Goal: Find specific page/section: Find specific page/section

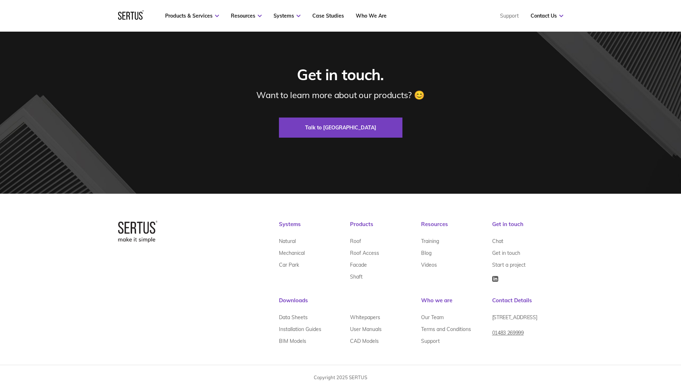
scroll to position [2133, 0]
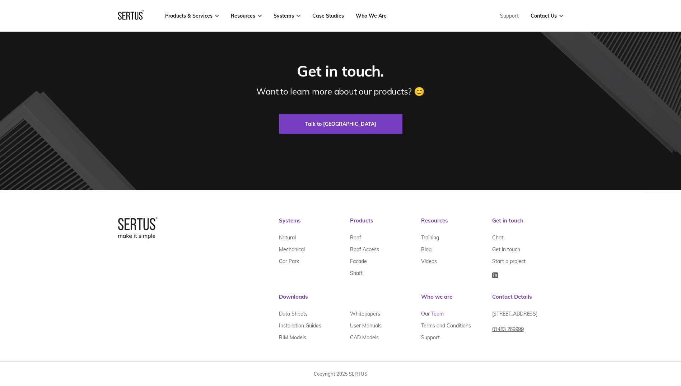
click at [434, 312] on link "Our Team" at bounding box center [432, 313] width 23 height 12
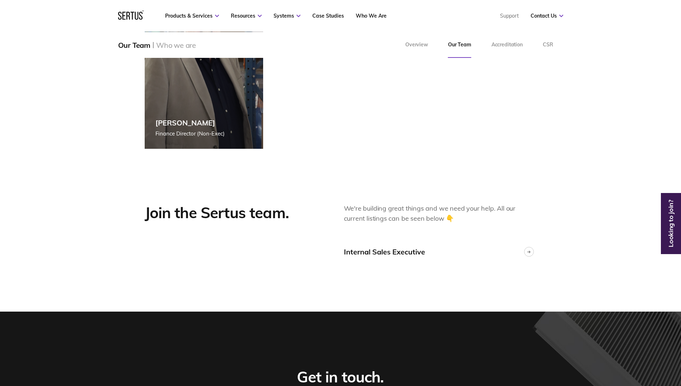
scroll to position [1688, 0]
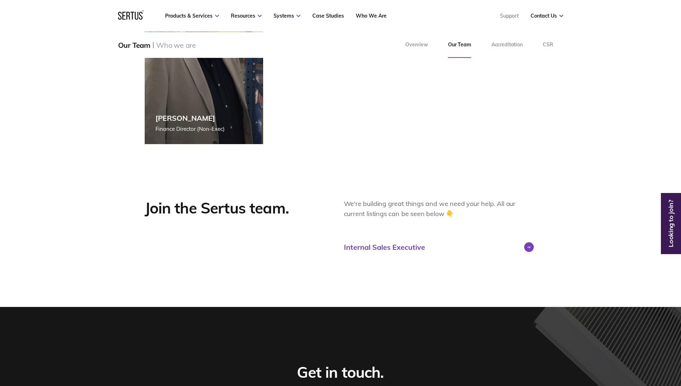
click at [528, 245] on div at bounding box center [529, 247] width 10 height 10
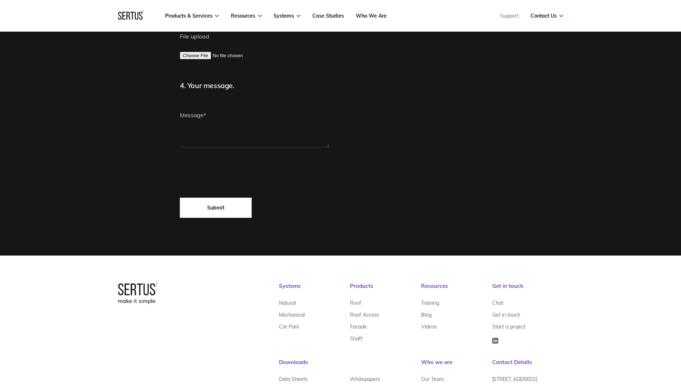
scroll to position [144, 0]
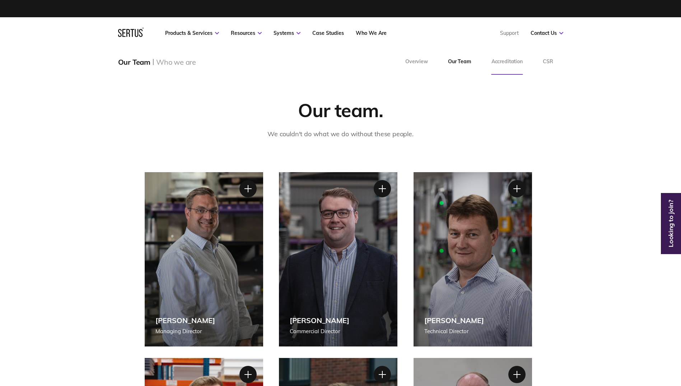
click at [496, 65] on link "Accreditation" at bounding box center [507, 62] width 51 height 26
